Goal: Task Accomplishment & Management: Manage account settings

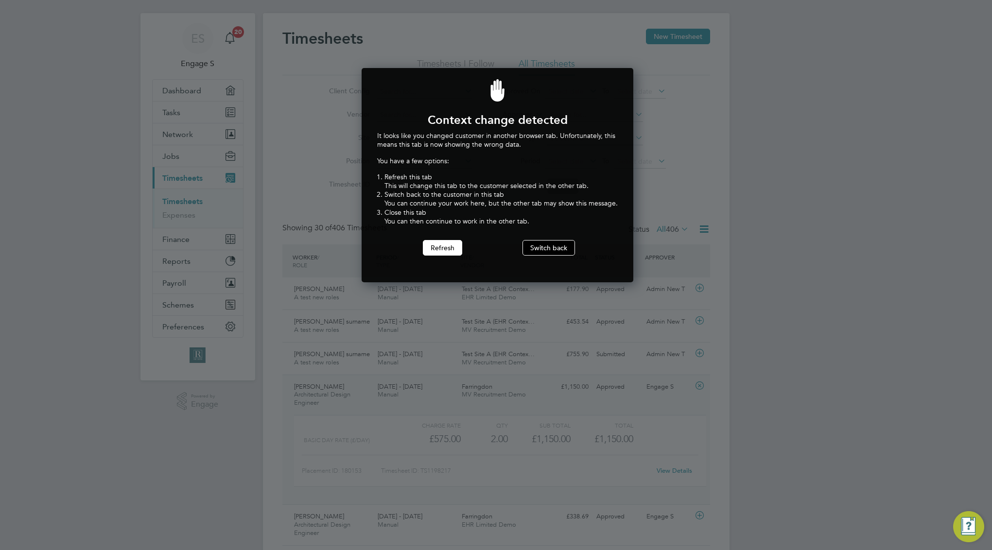
click at [527, 252] on button "Switch back" at bounding box center [548, 248] width 52 height 16
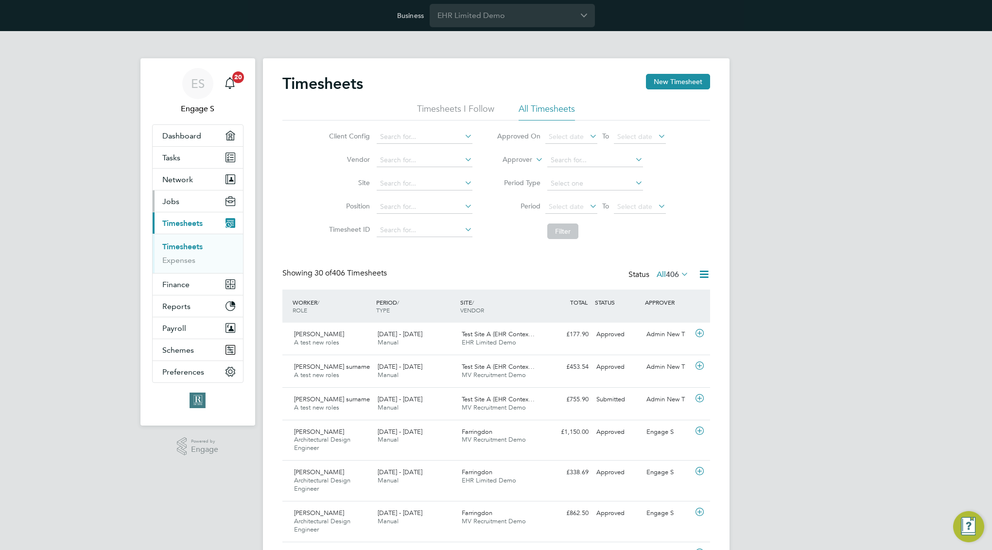
click at [189, 197] on button "Jobs" at bounding box center [198, 200] width 90 height 21
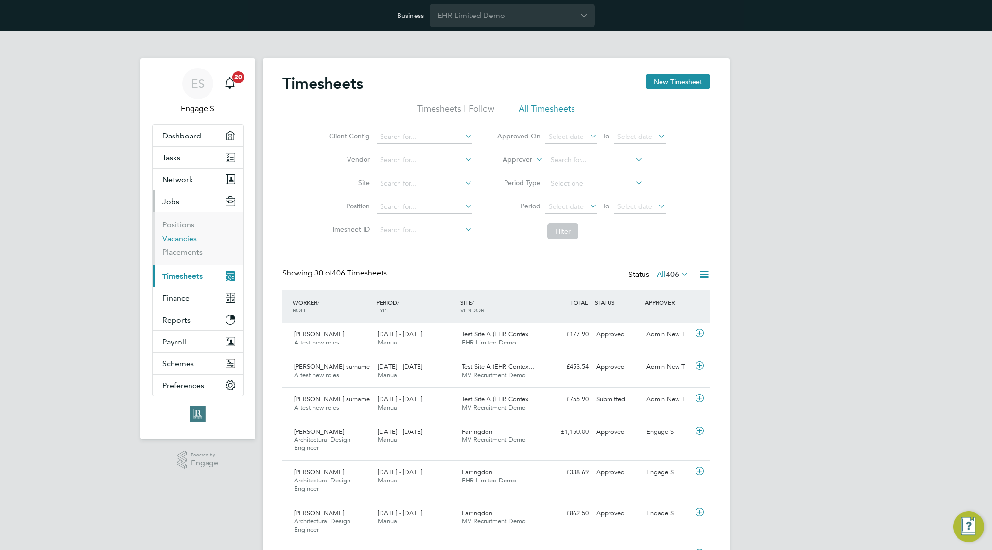
click at [187, 239] on link "Vacancies" at bounding box center [179, 238] width 34 height 9
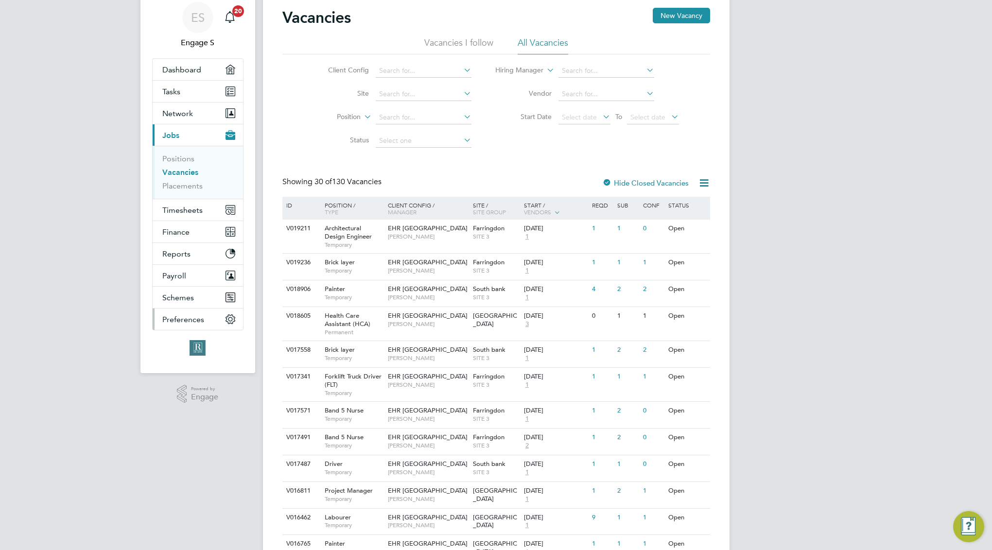
click at [172, 325] on button "Preferences" at bounding box center [198, 318] width 90 height 21
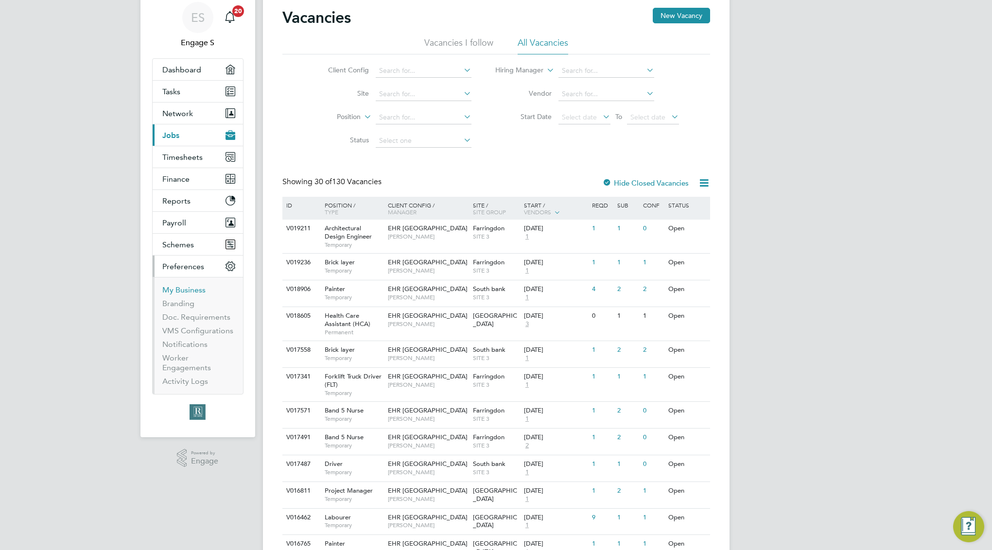
click at [175, 291] on link "My Business" at bounding box center [183, 289] width 43 height 9
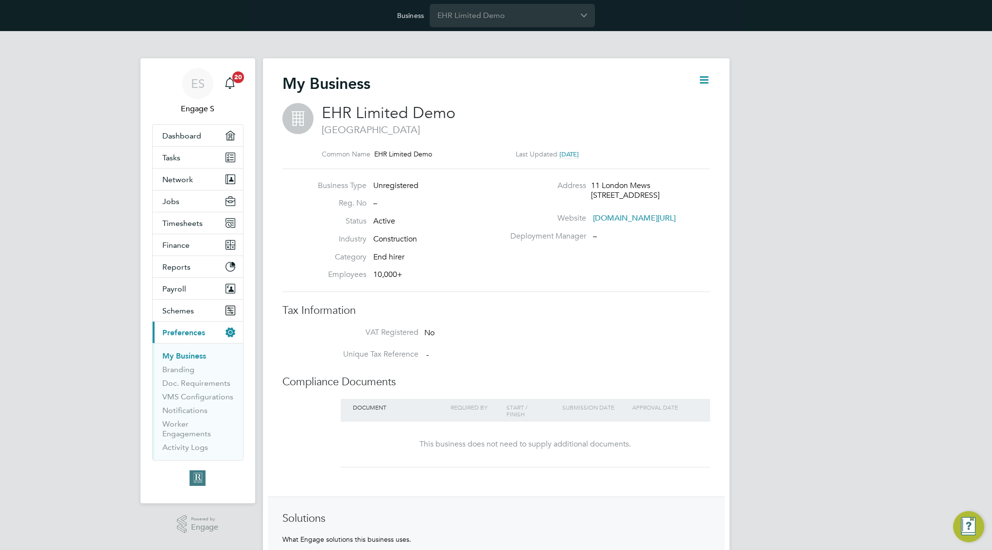
click at [702, 80] on icon at bounding box center [704, 80] width 12 height 12
click at [686, 100] on li "Edit Business e" at bounding box center [679, 103] width 57 height 14
type input "[GEOGRAPHIC_DATA]"
type input "EHR Limited Demo"
type input "11 London Mews"
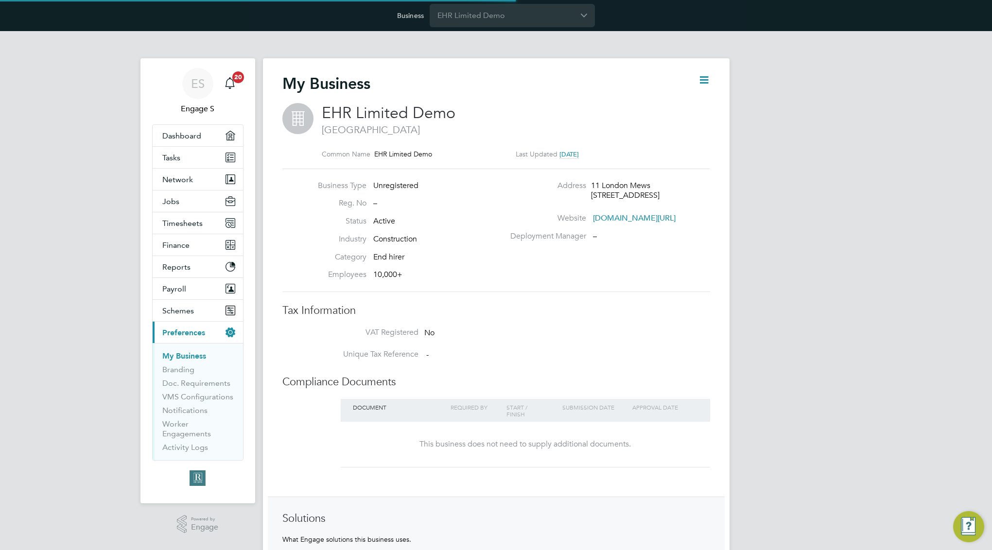
type input "[GEOGRAPHIC_DATA]"
type input "W2 1HY"
type input "Construction"
type input "End hirer"
type input "10,000+"
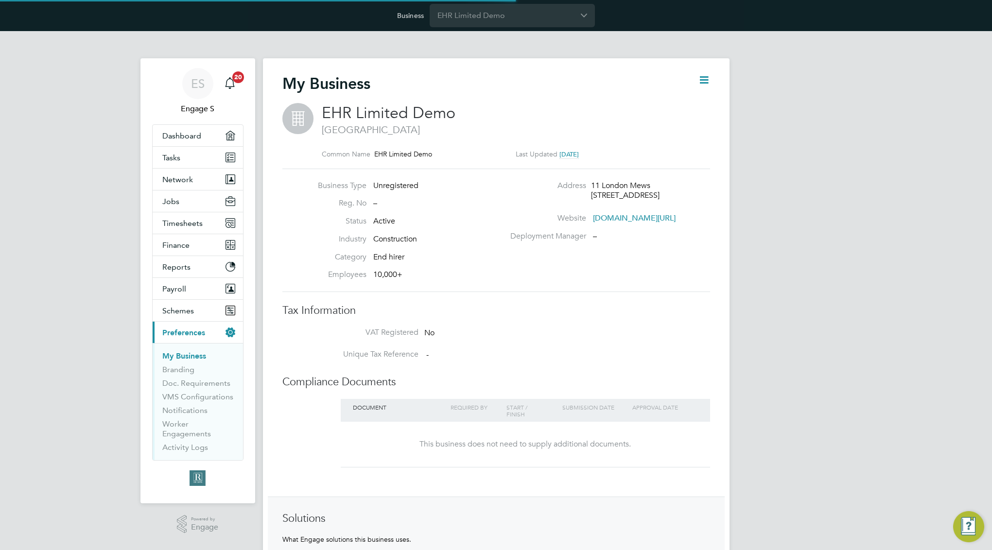
type input "[DOMAIN_NAME][URL]"
click at [217, 394] on link "VMS Configurations" at bounding box center [197, 396] width 71 height 9
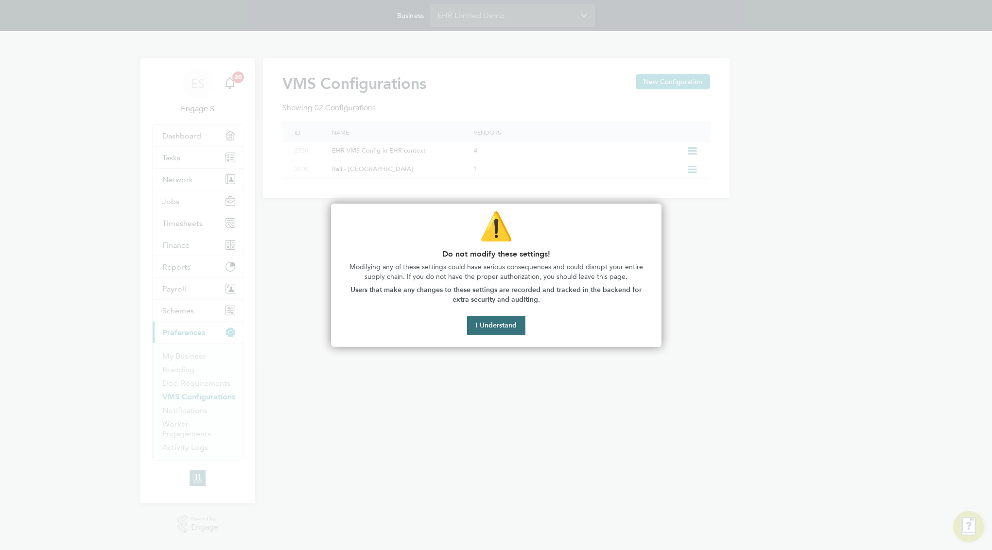
click at [490, 324] on button "I Understand" at bounding box center [496, 325] width 58 height 19
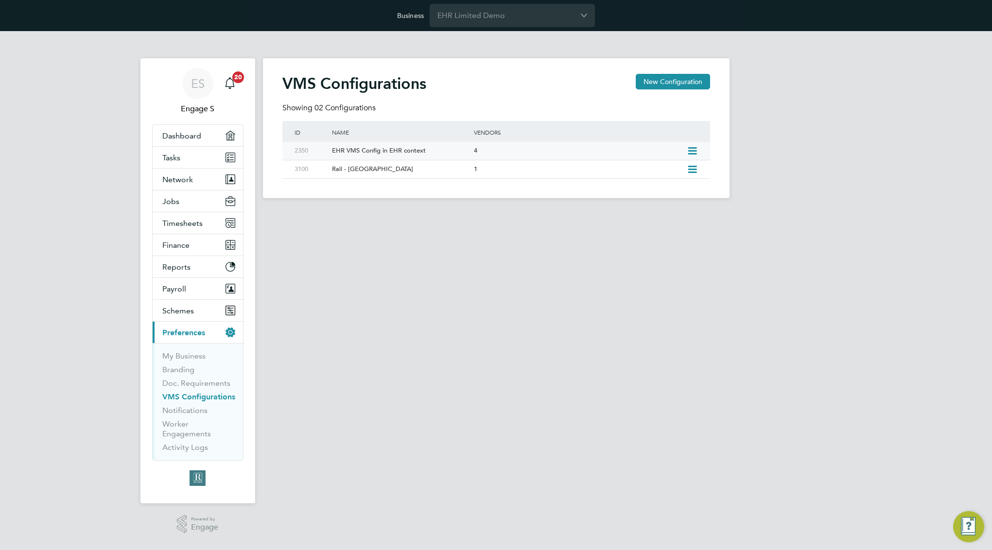
click at [399, 148] on div "EHR VMS Config in EHR context" at bounding box center [398, 151] width 147 height 18
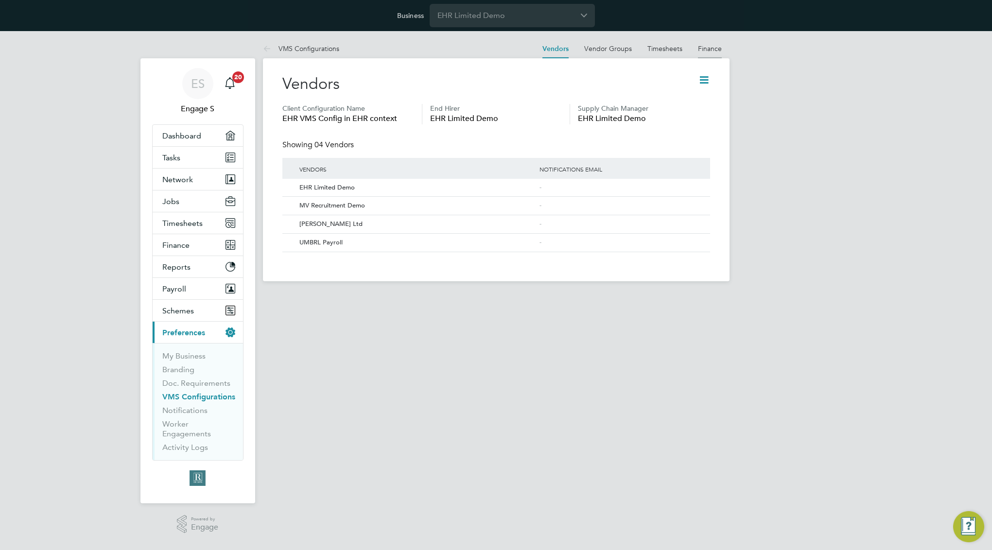
click at [708, 45] on link "Finance" at bounding box center [710, 48] width 24 height 9
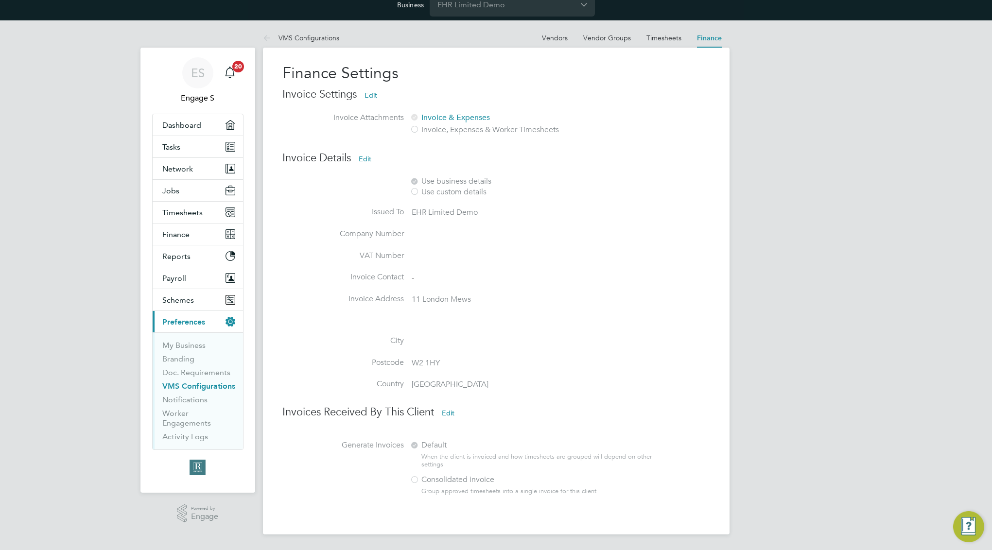
click at [442, 412] on button "Edit" at bounding box center [448, 413] width 28 height 16
click at [674, 38] on link "Timesheets" at bounding box center [663, 38] width 35 height 9
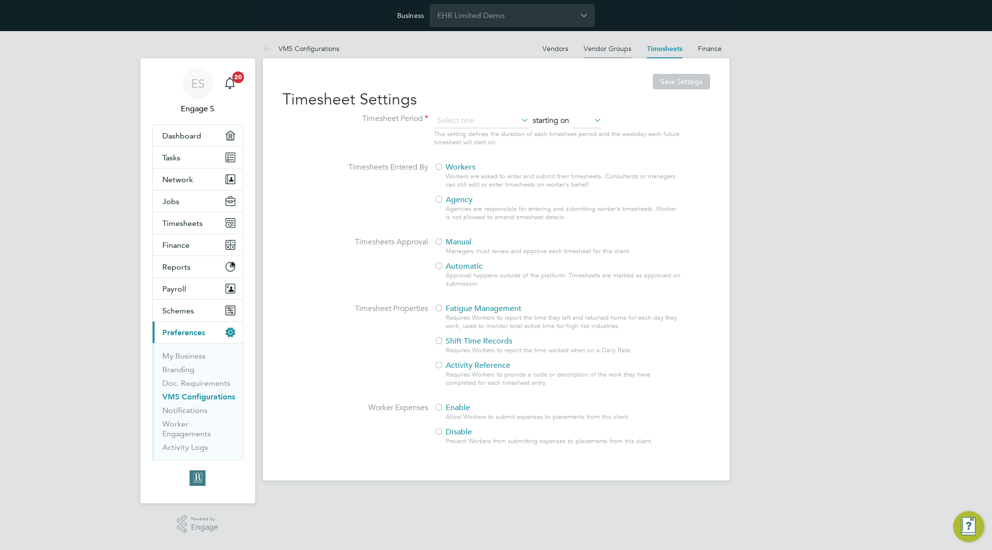
type input "Weekly"
click at [614, 56] on li "Vendor Groups" at bounding box center [607, 48] width 48 height 19
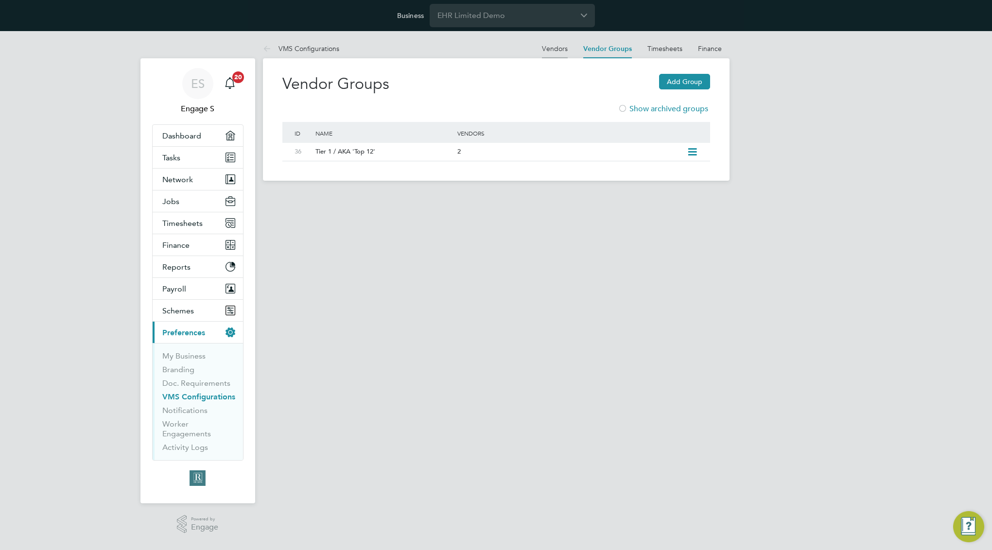
click at [556, 50] on link "Vendors" at bounding box center [555, 48] width 26 height 9
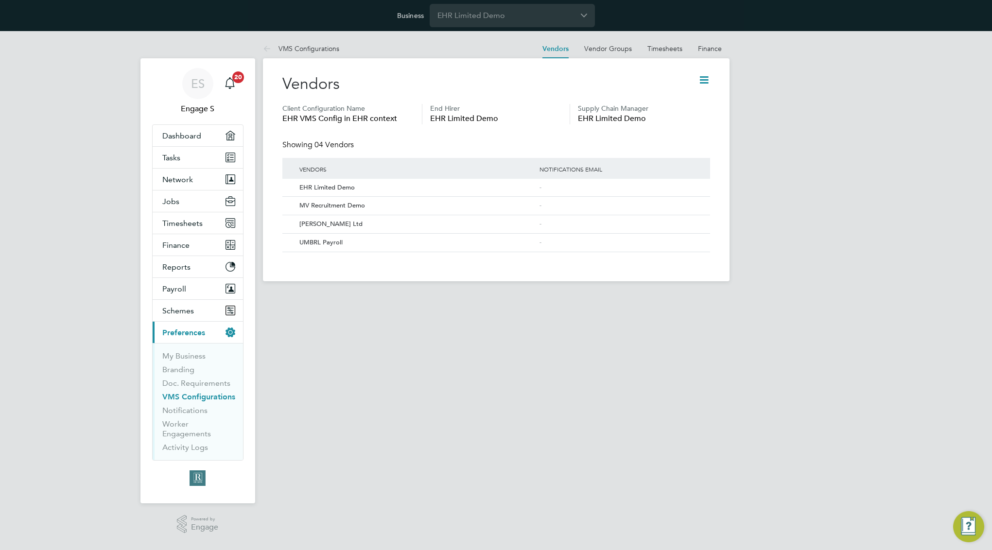
drag, startPoint x: 555, startPoint y: 136, endPoint x: 479, endPoint y: 119, distance: 78.1
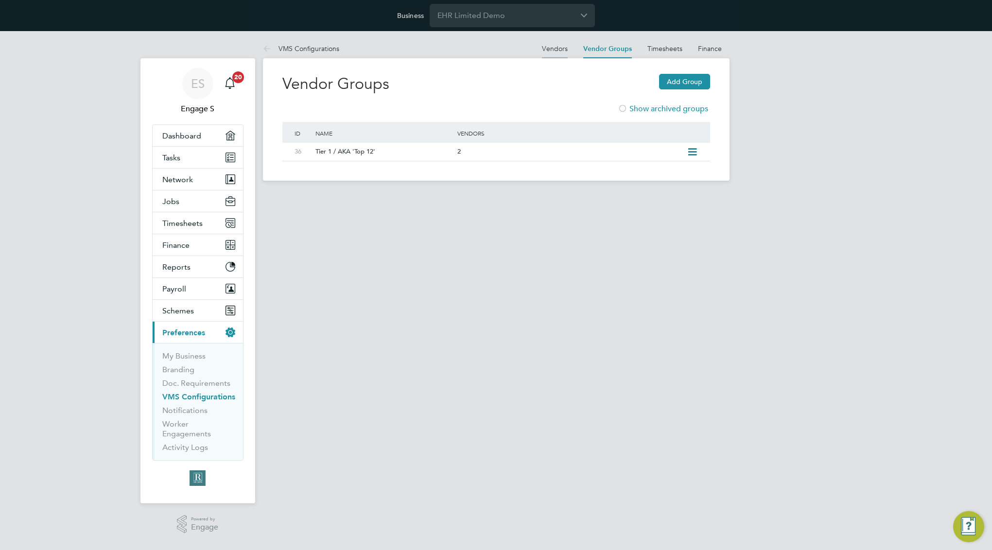
click at [546, 52] on li "Vendors" at bounding box center [555, 48] width 26 height 19
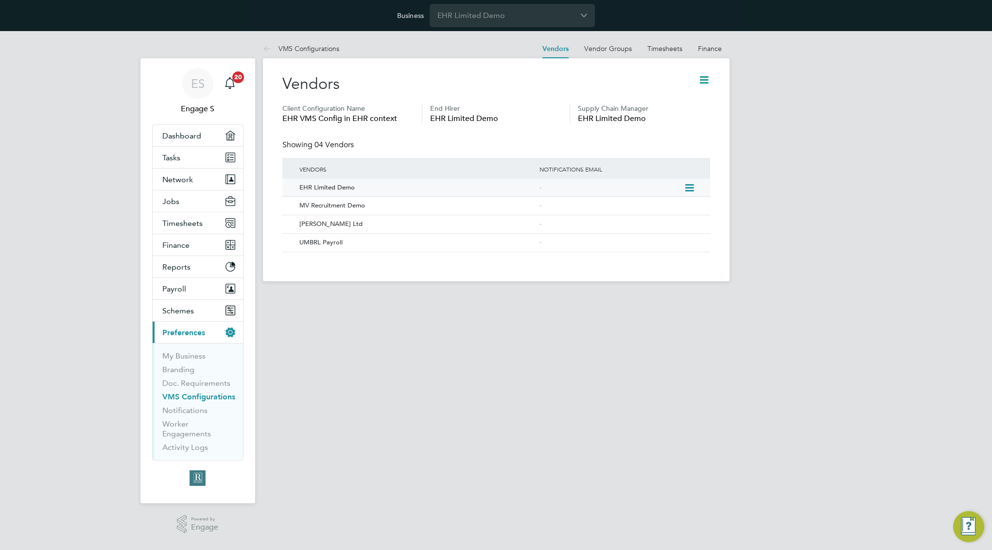
click at [566, 182] on div "-" at bounding box center [610, 188] width 147 height 18
click at [692, 187] on icon at bounding box center [689, 188] width 10 height 12
click at [717, 48] on link "Finance" at bounding box center [710, 48] width 24 height 9
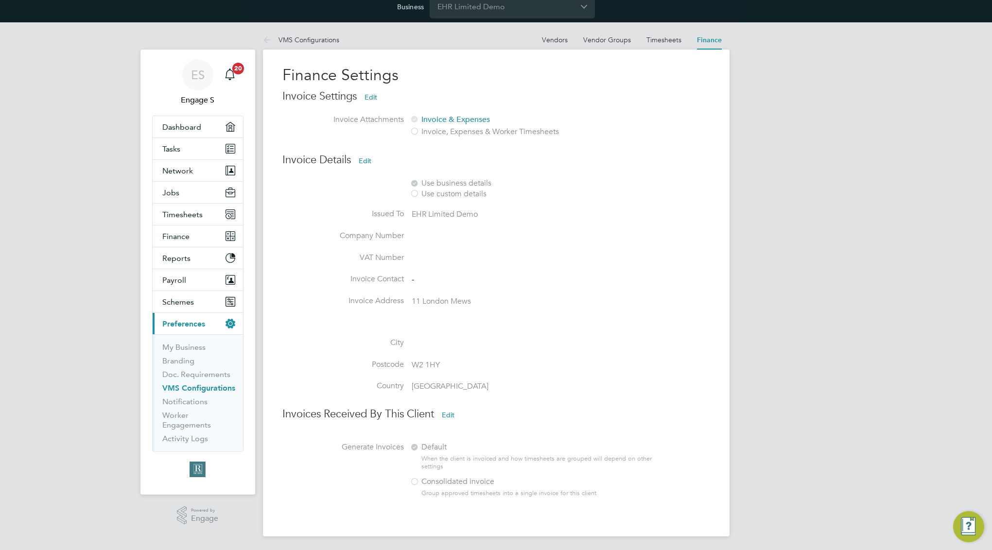
scroll to position [12, 0]
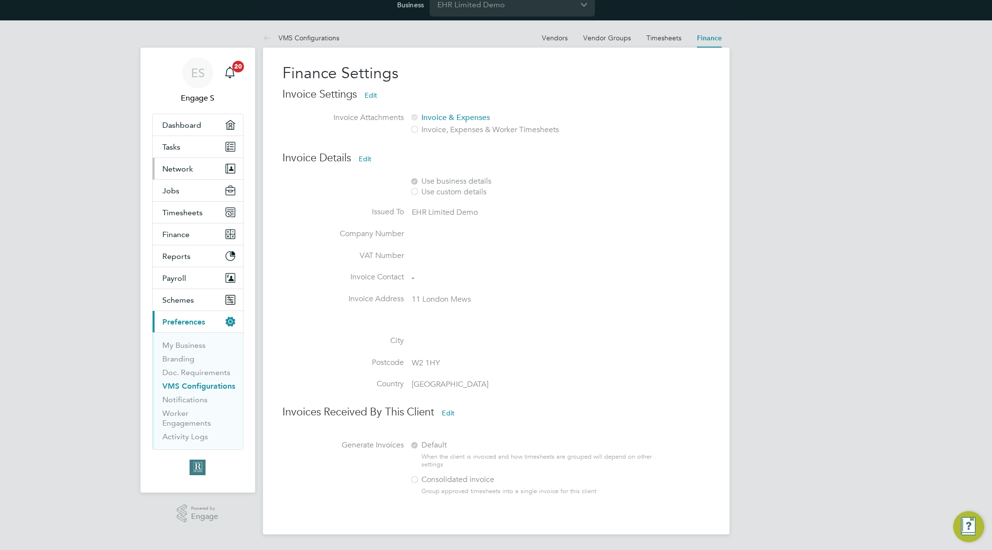
click at [196, 173] on button "Network" at bounding box center [198, 168] width 90 height 21
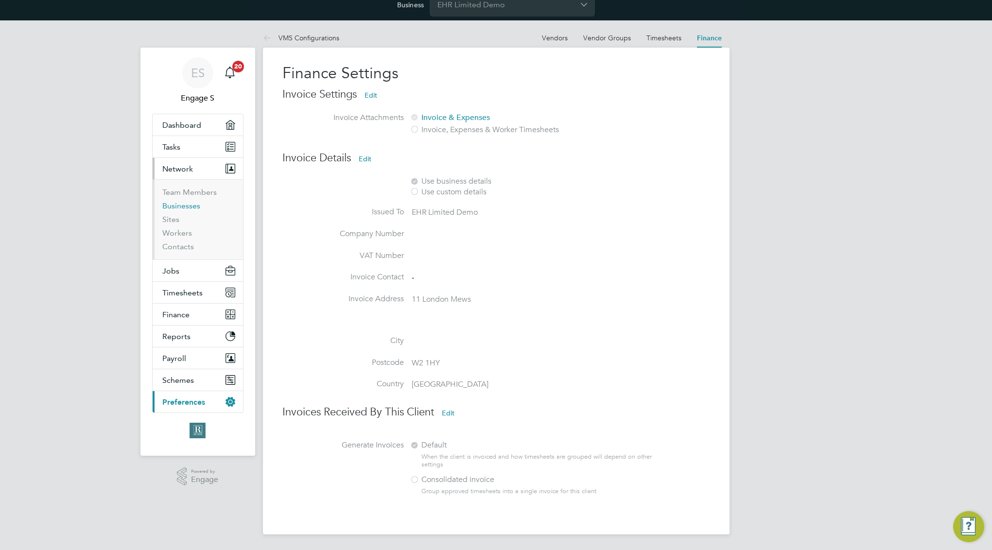
click at [187, 205] on link "Businesses" at bounding box center [181, 205] width 38 height 9
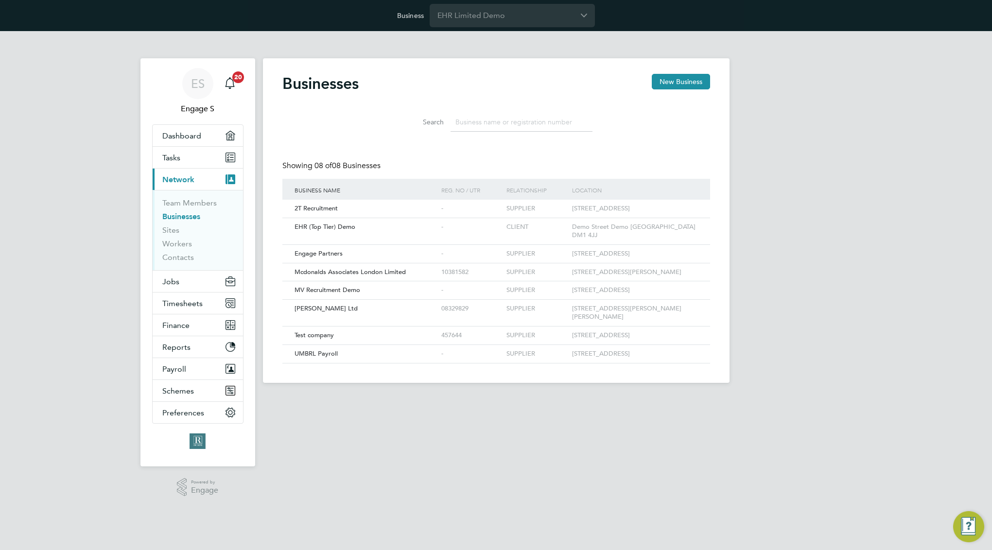
scroll to position [5, 5]
click at [478, 122] on input at bounding box center [521, 122] width 142 height 19
